Goal: Task Accomplishment & Management: Complete application form

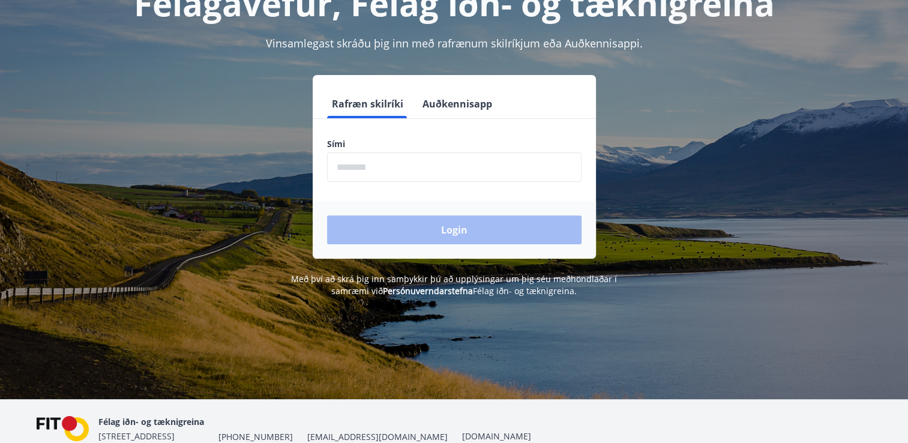
scroll to position [149, 0]
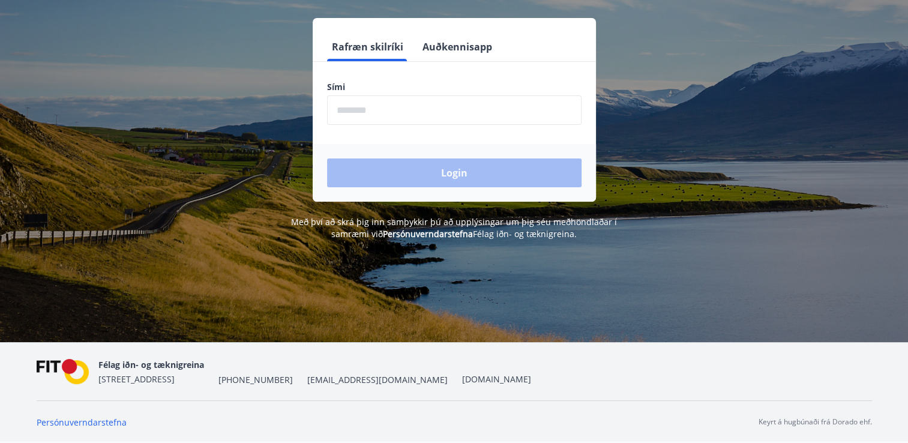
click at [421, 113] on input "phone" at bounding box center [454, 109] width 254 height 29
type input "********"
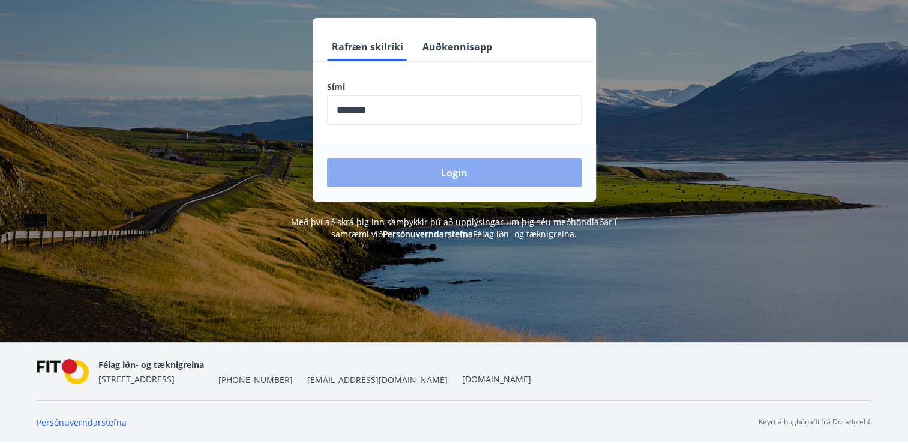
click at [425, 170] on button "Login" at bounding box center [454, 172] width 254 height 29
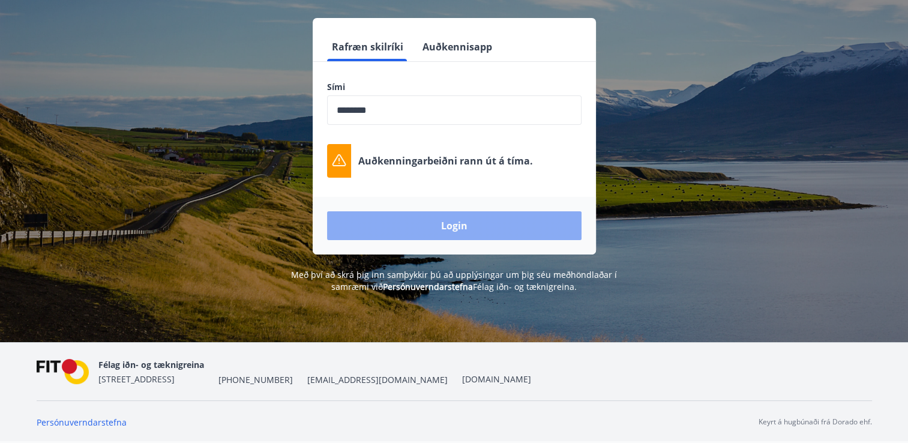
click at [449, 220] on button "Login" at bounding box center [454, 225] width 254 height 29
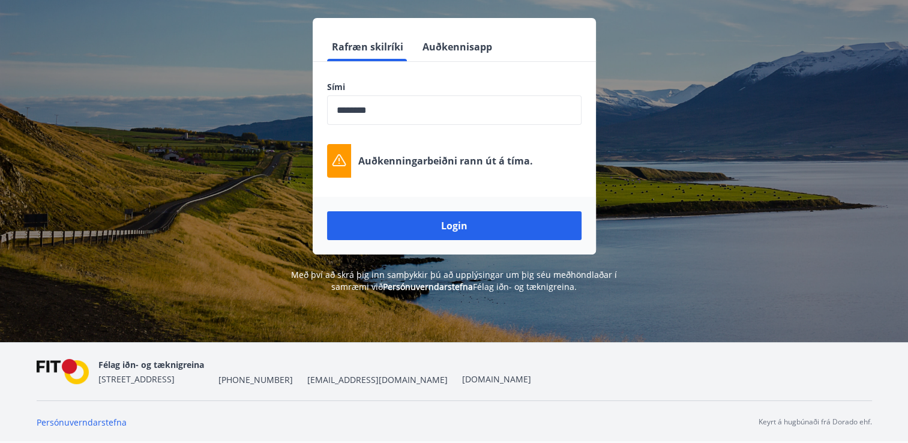
click at [280, 224] on div "Rafræn skilríki Auðkennisapp Sími ​ Auðkenningarbeiðni [PERSON_NAME] út á tíma.…" at bounding box center [454, 136] width 835 height 236
click at [644, 126] on div "Rafræn skilríki Auðkennisapp Sími ​ Auðkenningarbeiðni [PERSON_NAME] út á tíma.…" at bounding box center [454, 136] width 835 height 236
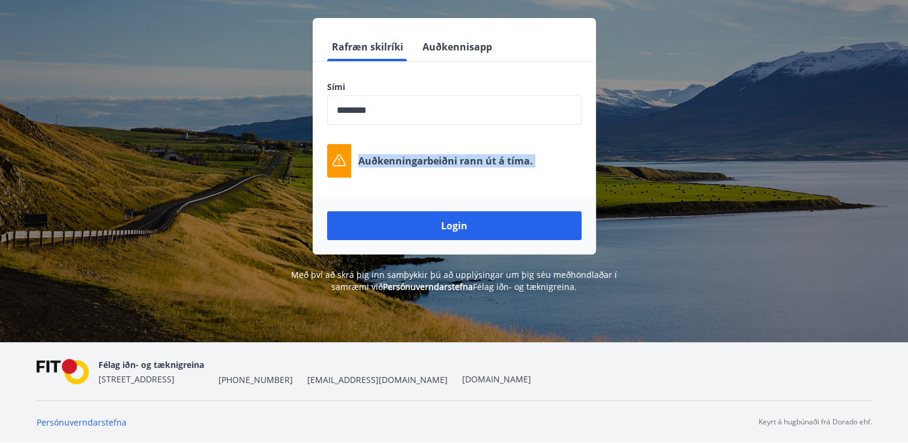
click at [644, 126] on div "Rafræn skilríki Auðkennisapp Sími ​ Auðkenningarbeiðni [PERSON_NAME] út á tíma.…" at bounding box center [454, 136] width 835 height 236
drag, startPoint x: 644, startPoint y: 126, endPoint x: 629, endPoint y: 128, distance: 15.2
click at [629, 128] on div "Rafræn skilríki Auðkennisapp Sími ​ Auðkenningarbeiðni [PERSON_NAME] út á tíma.…" at bounding box center [454, 136] width 835 height 236
